Goal: Complete application form: Complete application form

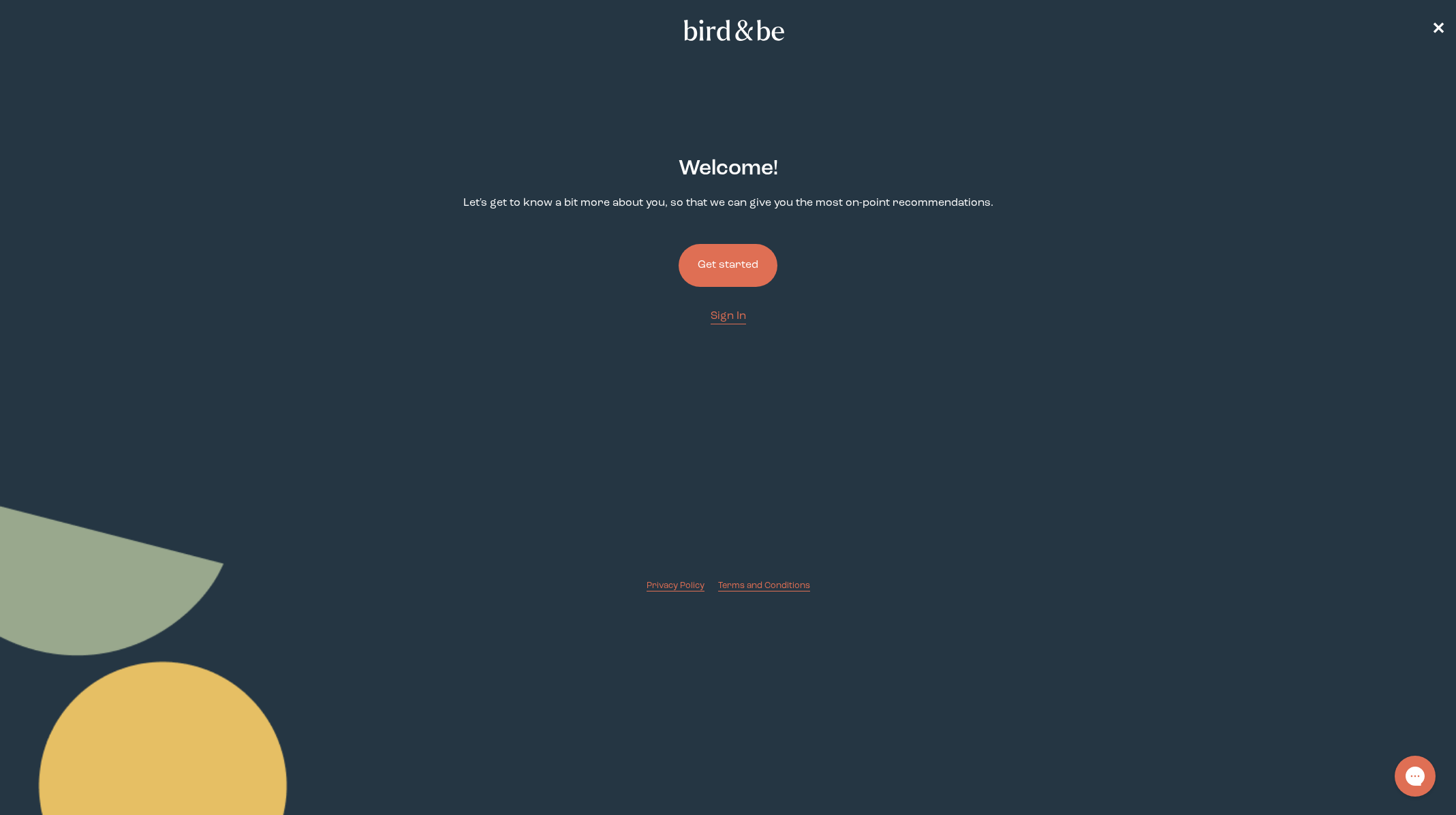
click at [745, 270] on button "Get started" at bounding box center [728, 266] width 99 height 43
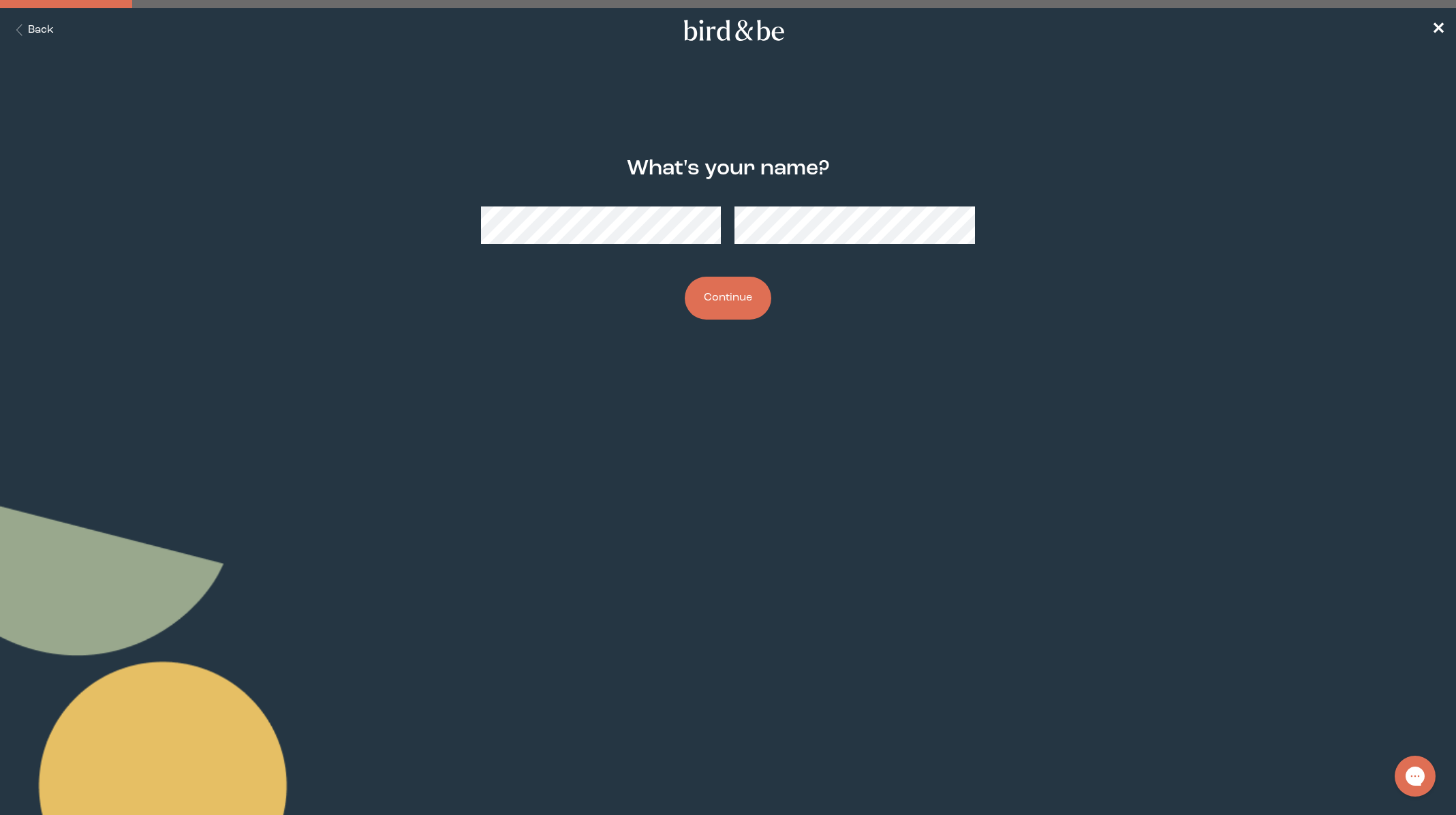
click at [746, 305] on button "Continue" at bounding box center [728, 298] width 87 height 43
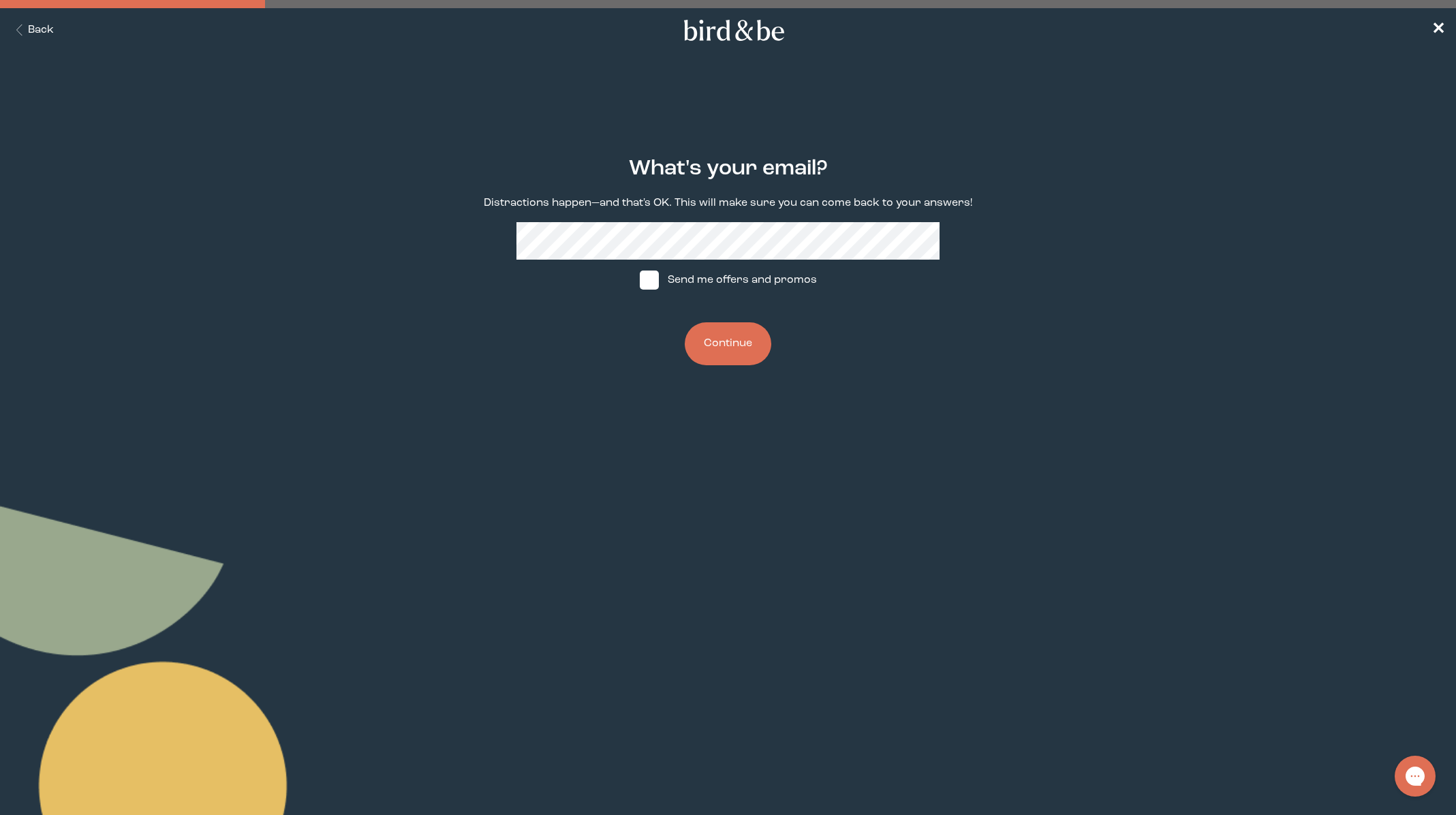
click at [738, 263] on label "Send me offers and promos" at bounding box center [728, 280] width 203 height 41
click at [640, 280] on input "Send me offers and promos" at bounding box center [639, 280] width 1 height 1
click at [658, 284] on img at bounding box center [649, 280] width 19 height 19
click at [640, 281] on input "Send me offers and promos" at bounding box center [639, 280] width 1 height 1
checkbox input "false"
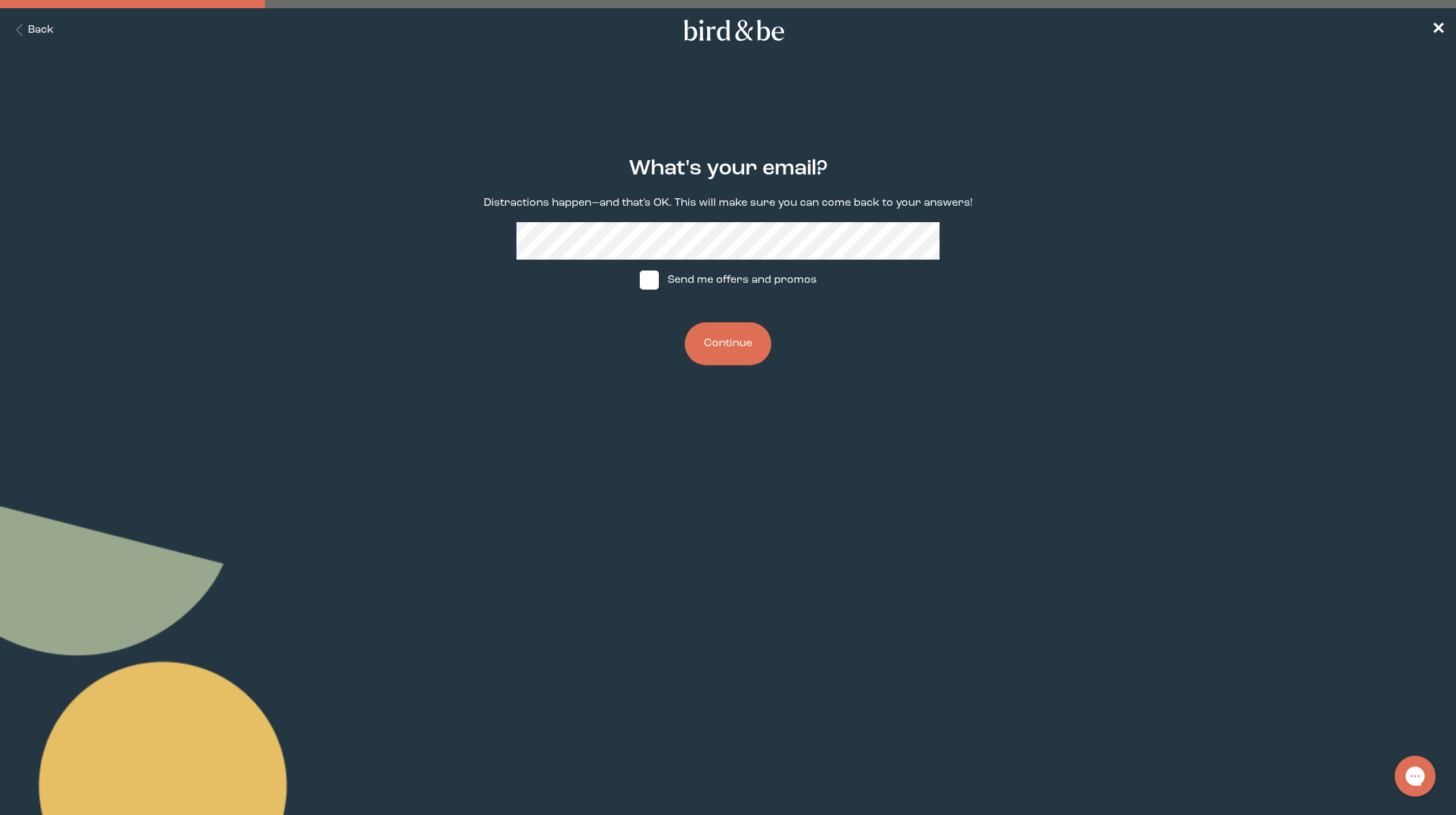
click at [723, 366] on div "What's your email? Distractions happen—and that's OK. This will make sure you c…" at bounding box center [728, 261] width 706 height 252
click at [726, 352] on button "Continue" at bounding box center [728, 344] width 87 height 43
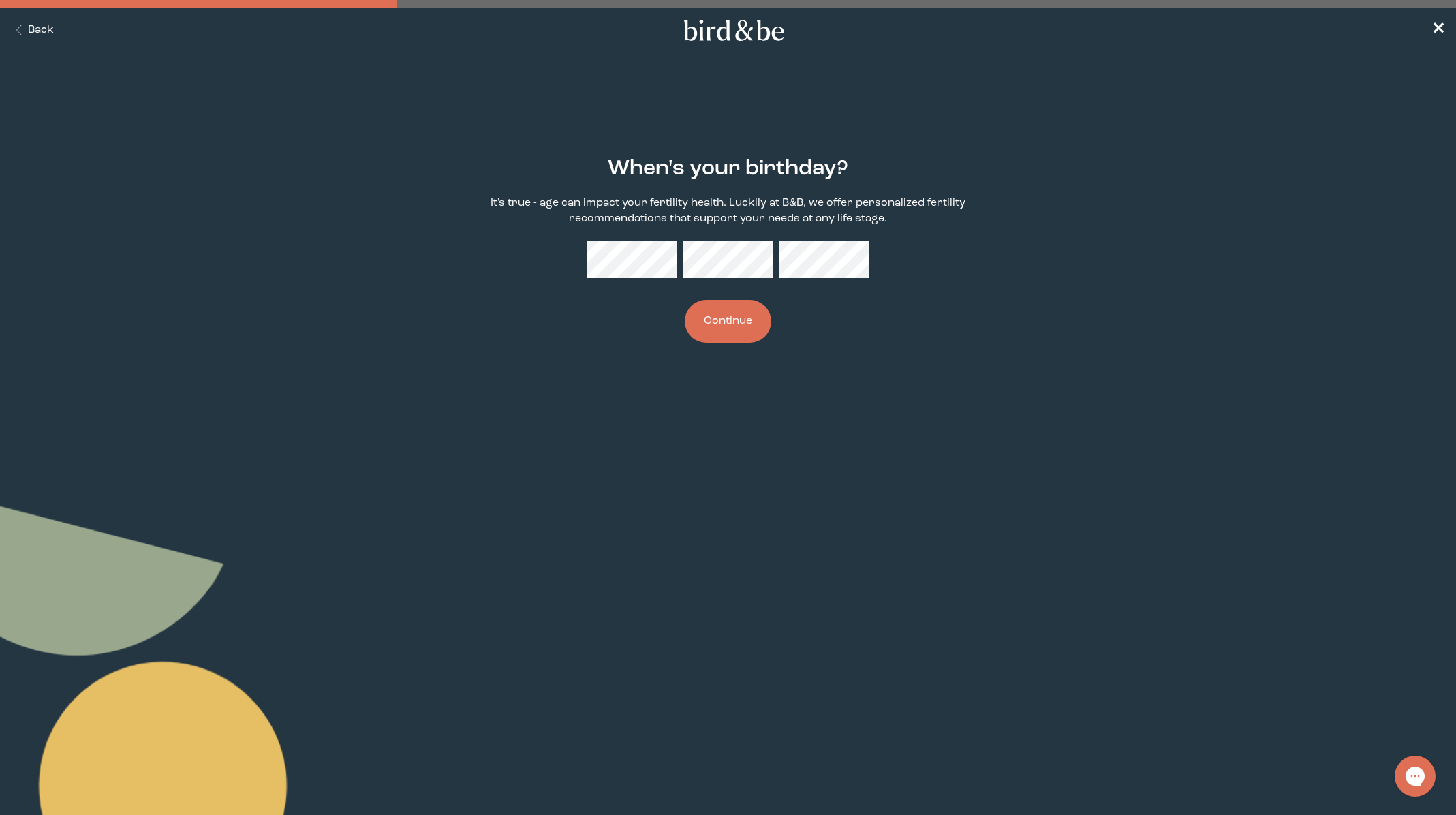
click at [741, 339] on button "Continue" at bounding box center [728, 321] width 87 height 43
click at [889, 341] on div "When's your birthday? It's true - age can impact your fertility health. Luckily…" at bounding box center [728, 250] width 706 height 230
click at [718, 310] on button "Continue" at bounding box center [728, 321] width 87 height 43
click at [630, 332] on div "When's your birthday? It's true - age can impact your fertility health. Luckily…" at bounding box center [728, 250] width 706 height 230
click at [733, 322] on button "Continue" at bounding box center [728, 321] width 87 height 43
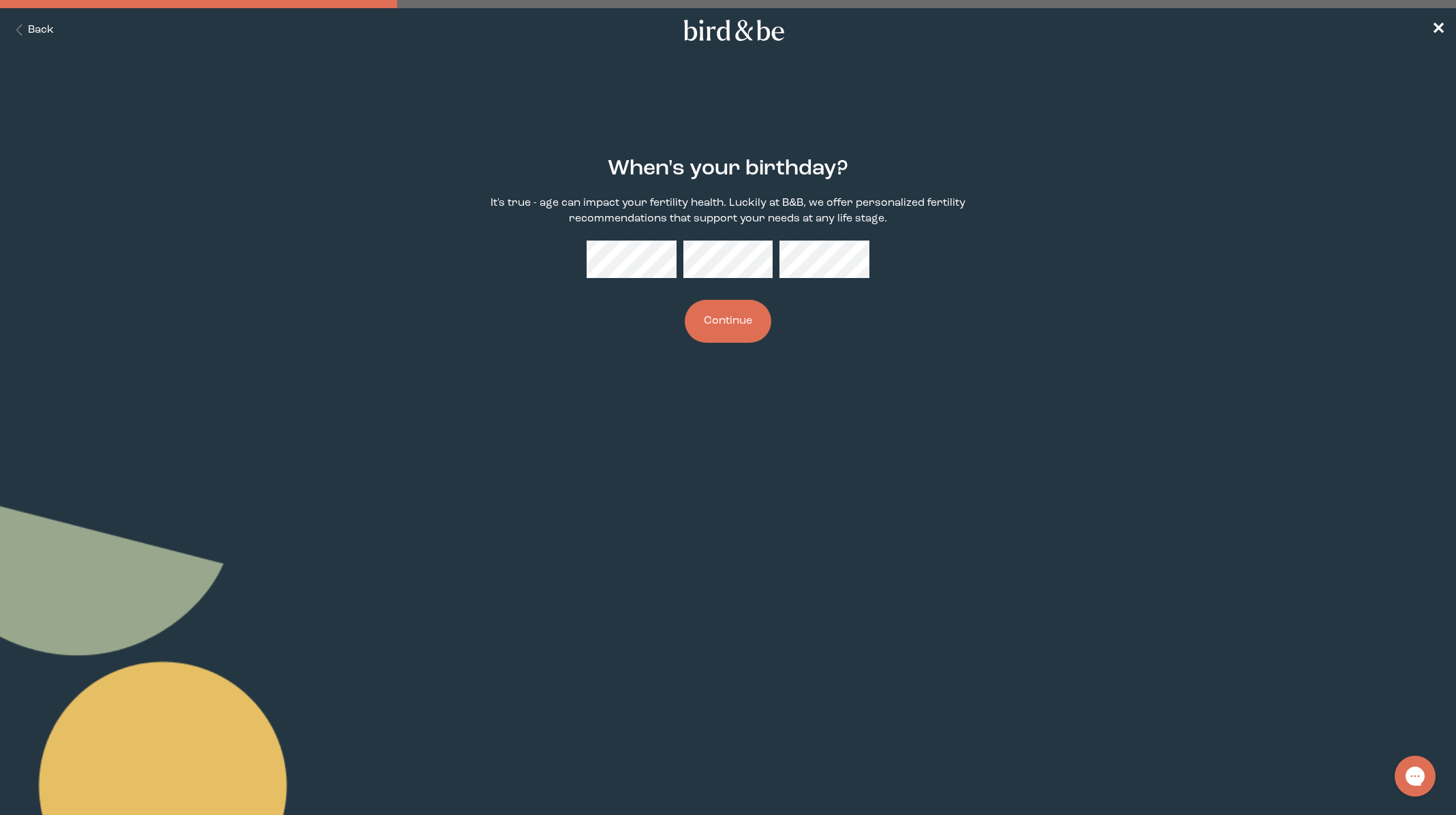
click at [726, 323] on button "Continue" at bounding box center [728, 321] width 87 height 43
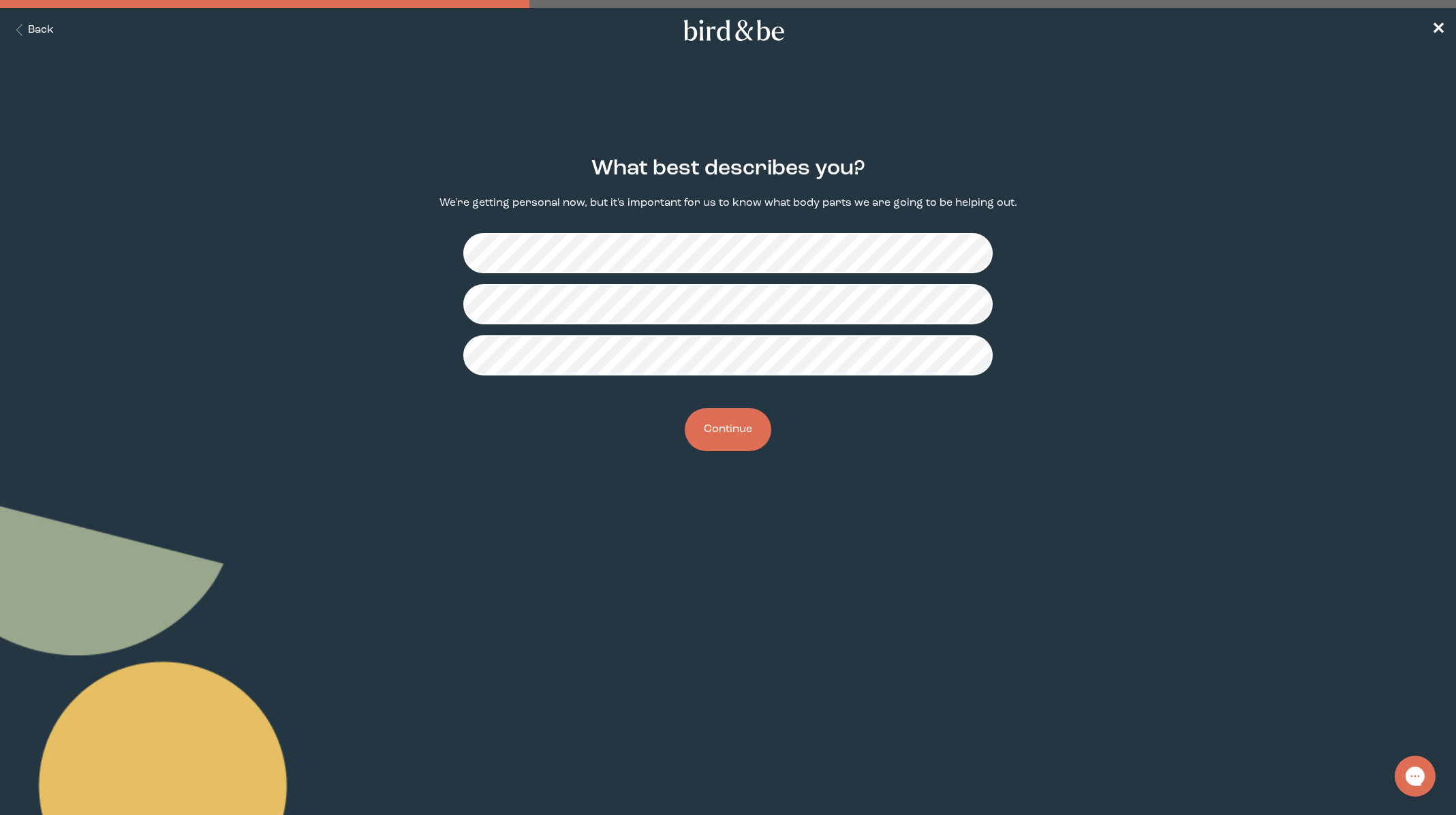
click at [715, 431] on button "Continue" at bounding box center [728, 429] width 87 height 43
click at [727, 424] on button "Continue" at bounding box center [728, 429] width 87 height 43
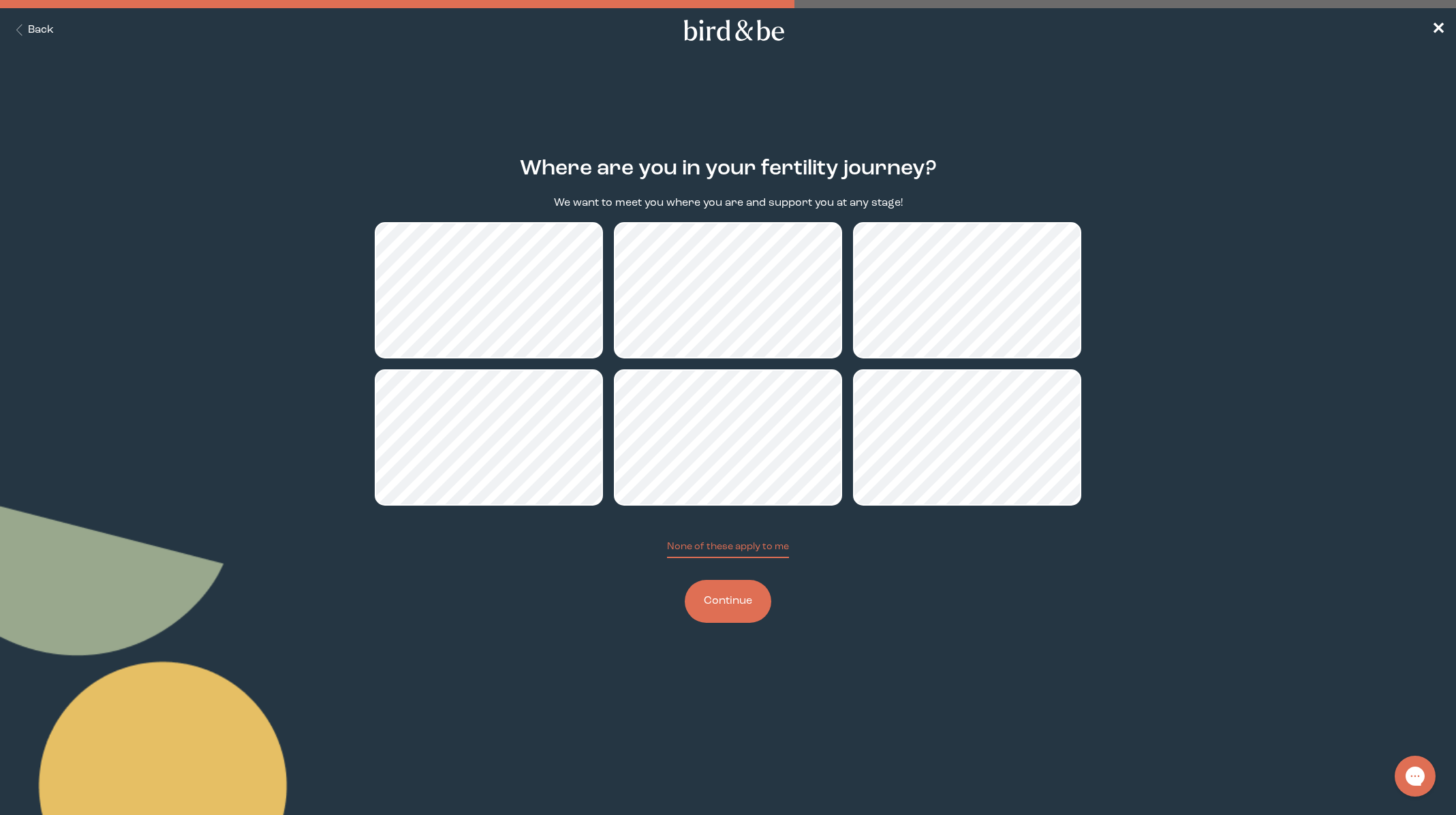
click at [729, 603] on button "Continue" at bounding box center [728, 601] width 87 height 43
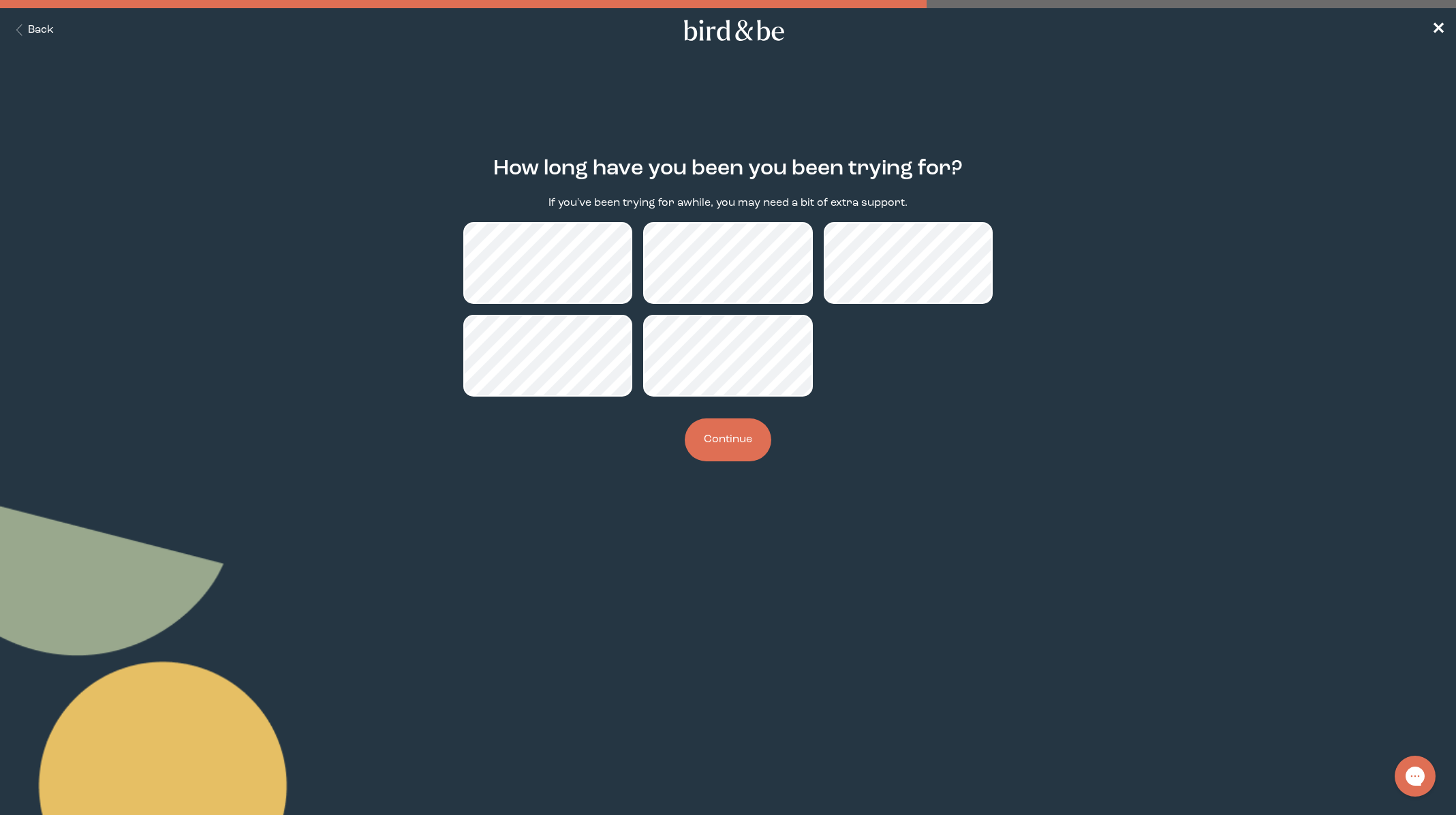
click at [716, 432] on button "Continue" at bounding box center [728, 440] width 87 height 43
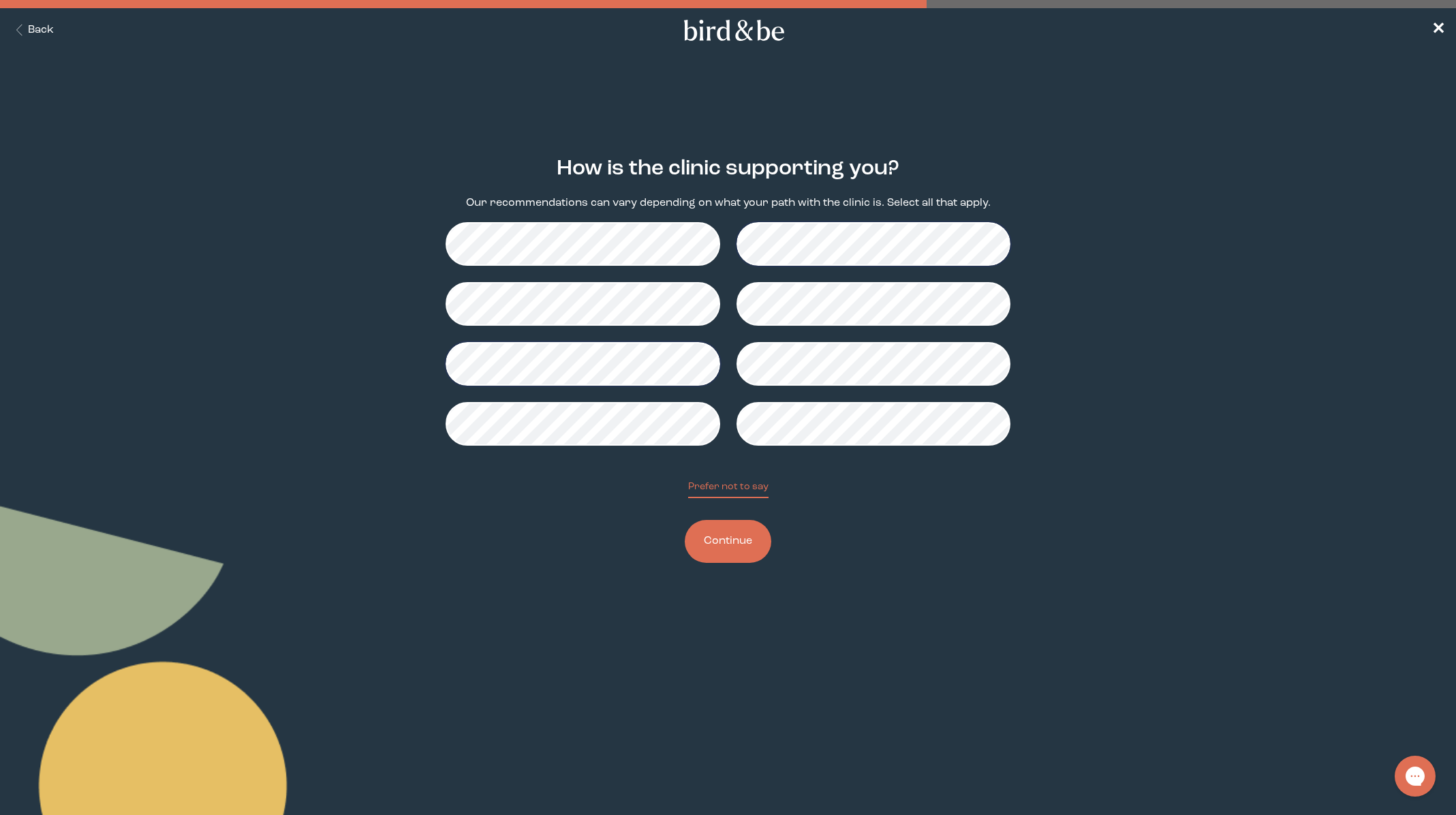
click at [737, 527] on button "Continue" at bounding box center [728, 541] width 87 height 43
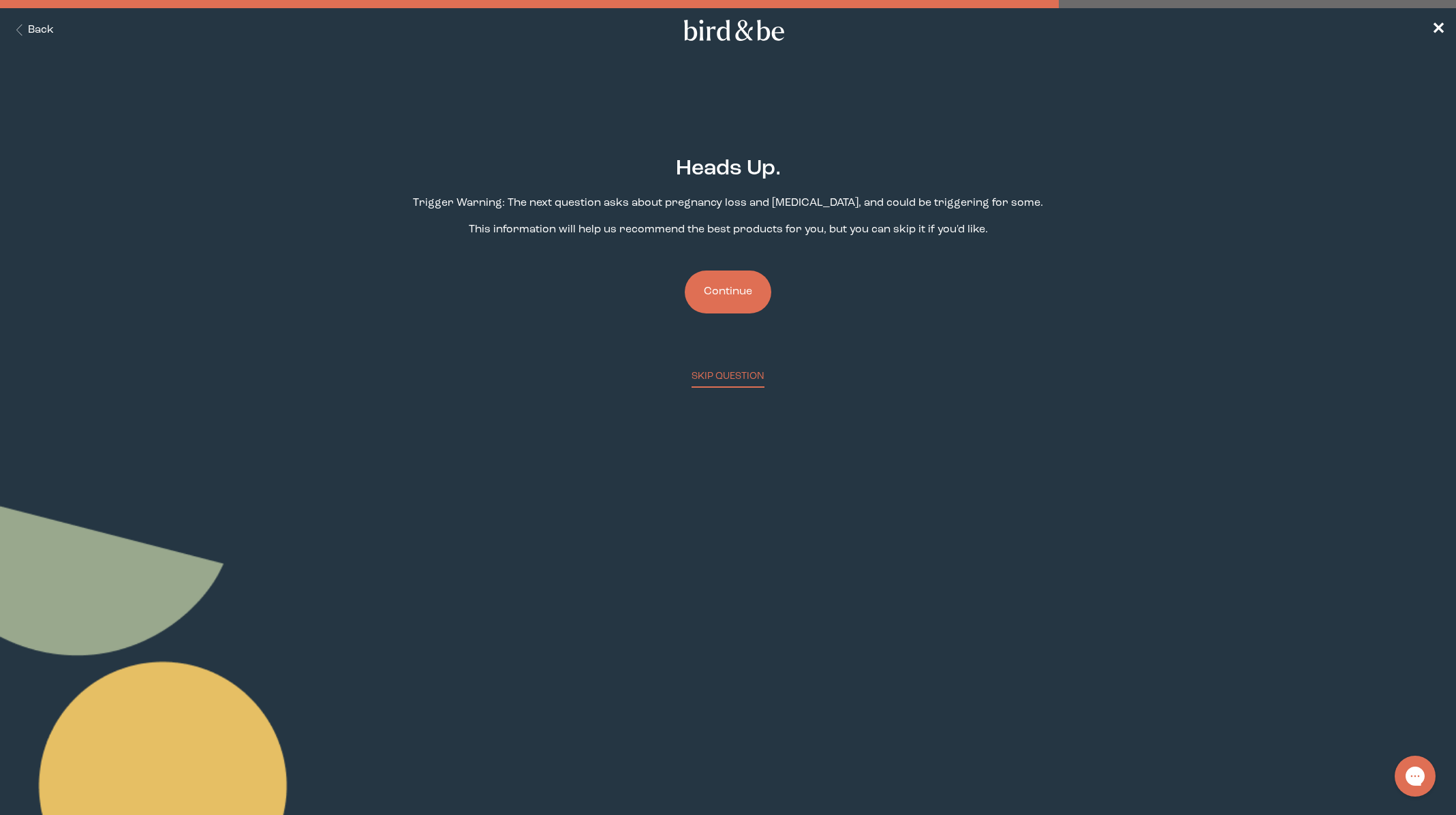
click at [739, 311] on button "Continue" at bounding box center [728, 292] width 87 height 43
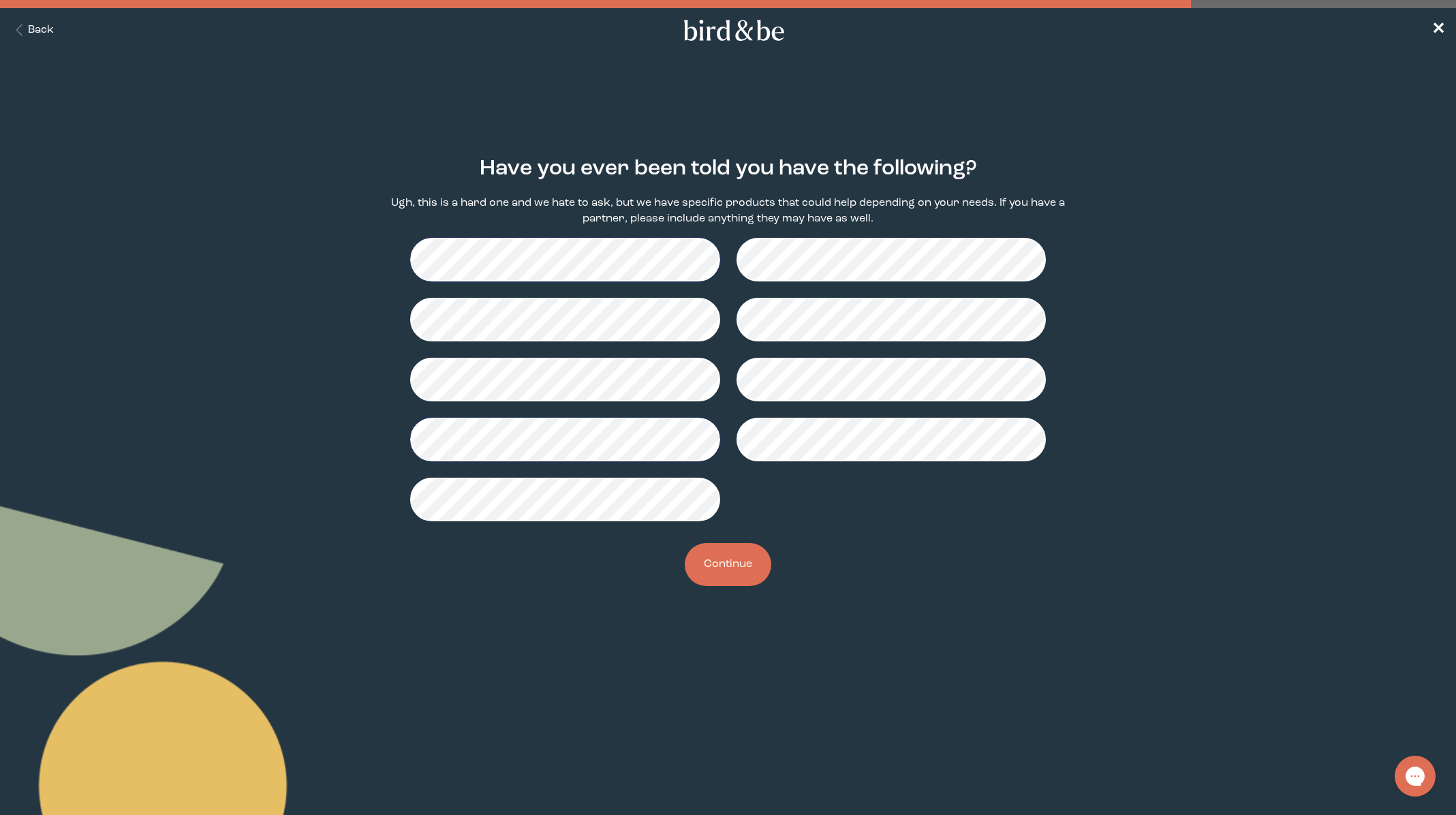
click at [737, 568] on button "Continue" at bounding box center [728, 565] width 87 height 43
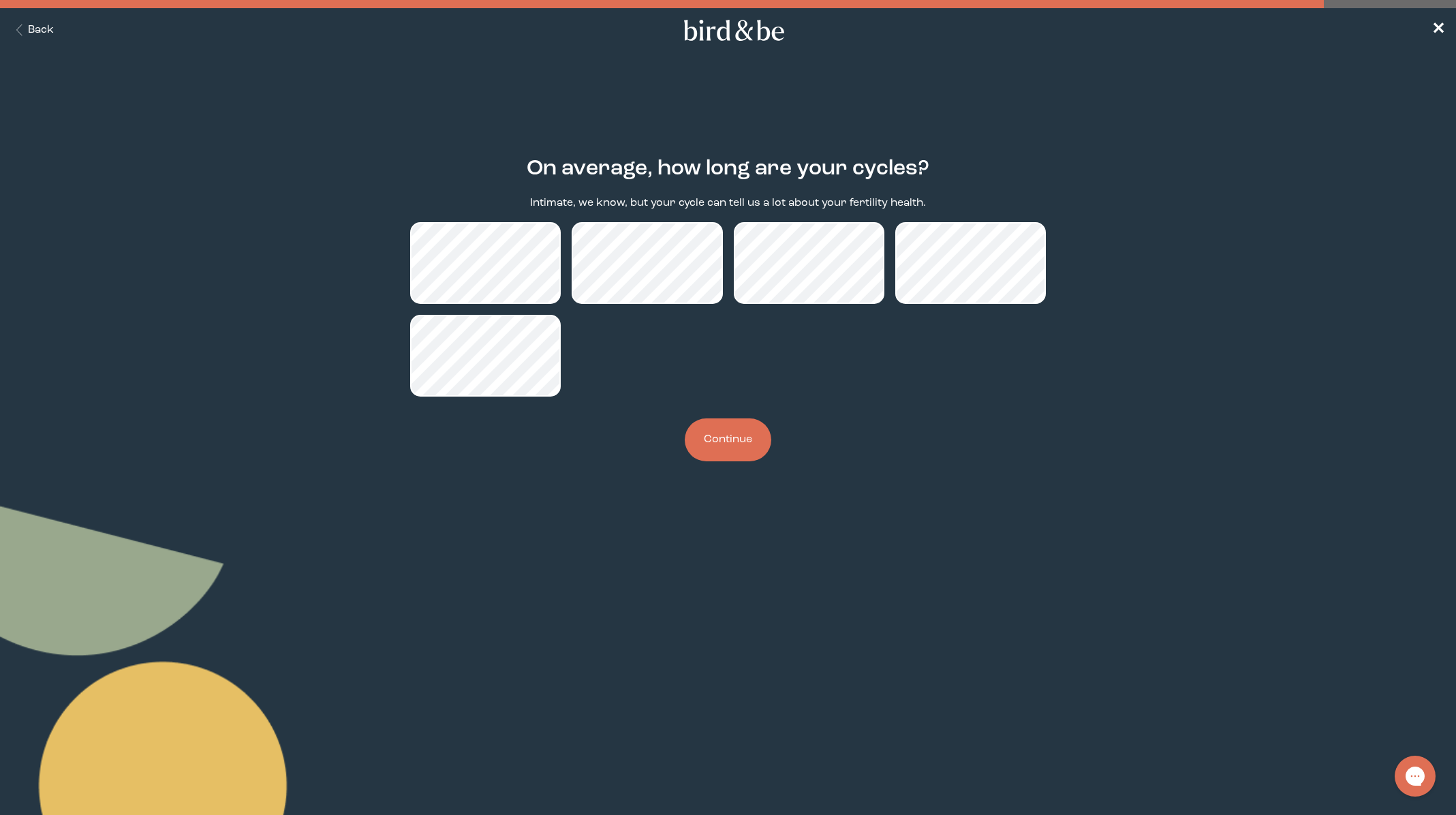
click at [720, 447] on button "Continue" at bounding box center [728, 440] width 87 height 43
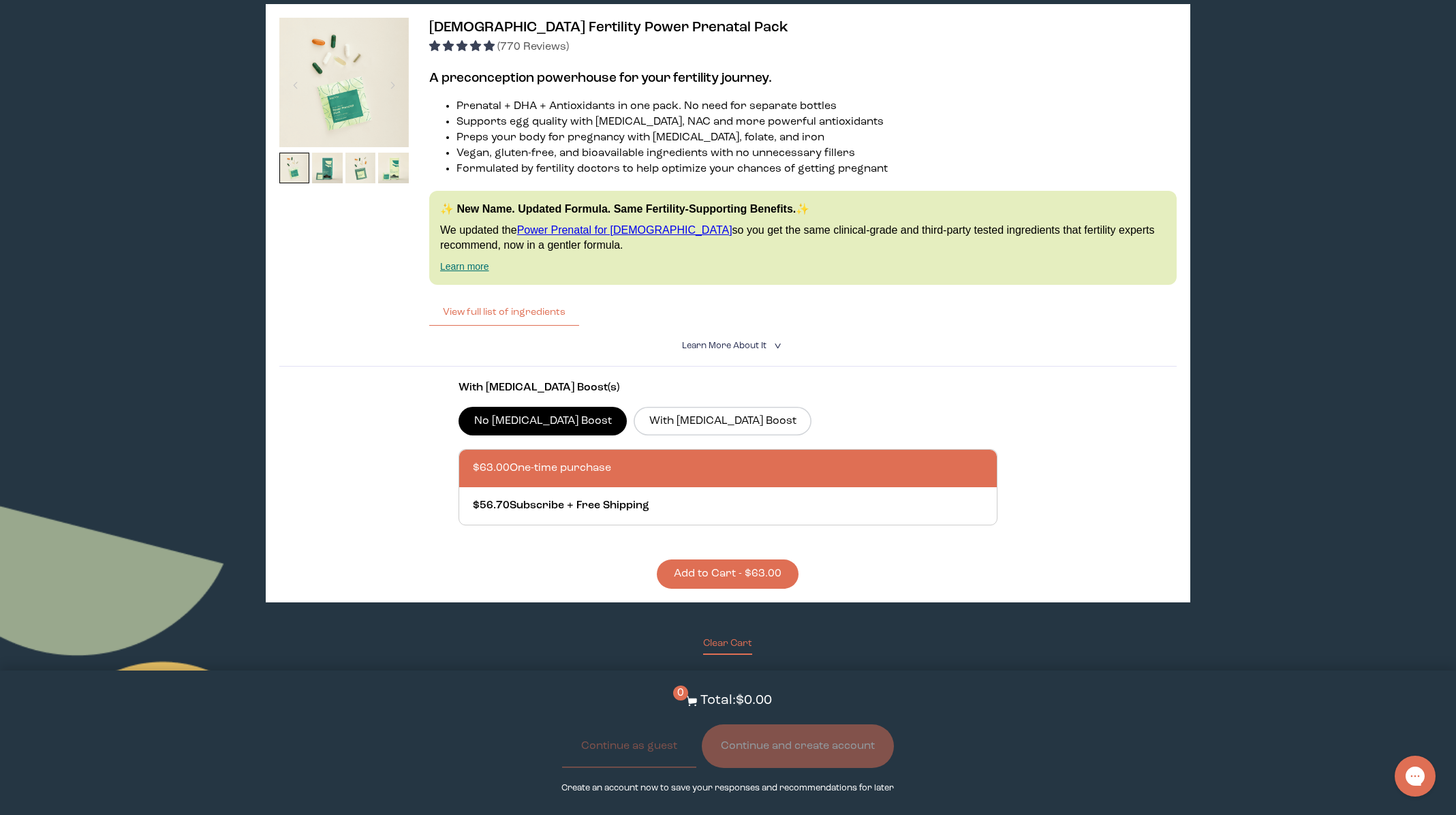
scroll to position [1735, 0]
